Goal: Find specific page/section: Find specific page/section

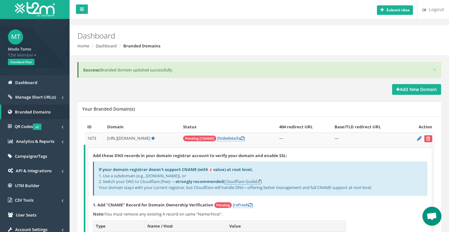
scroll to position [106, 0]
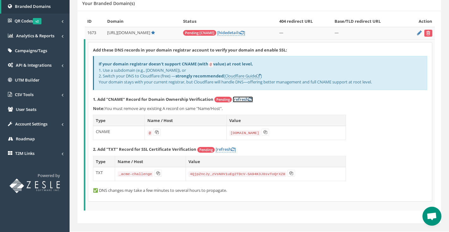
click at [242, 98] on link "[refresh ]" at bounding box center [243, 99] width 20 height 6
click at [227, 148] on link "[refresh ]" at bounding box center [226, 149] width 20 height 6
click at [158, 172] on icon at bounding box center [158, 173] width 4 height 4
click at [293, 176] on button at bounding box center [291, 173] width 8 height 7
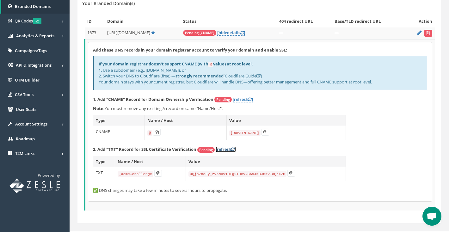
click at [227, 148] on link "[refresh ]" at bounding box center [226, 149] width 20 height 6
click at [243, 101] on link "[refresh ]" at bounding box center [243, 99] width 20 height 6
click at [242, 99] on link "[refresh ]" at bounding box center [243, 99] width 20 height 6
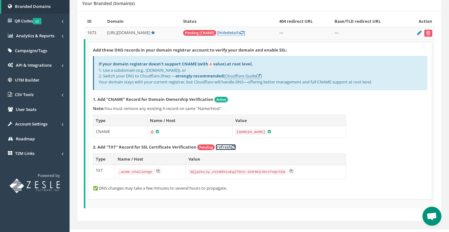
click at [223, 147] on link "[refresh ]" at bounding box center [226, 147] width 20 height 6
click at [228, 145] on link "[refresh ]" at bounding box center [226, 147] width 20 height 6
click at [34, 83] on link "UTM Builder" at bounding box center [35, 80] width 70 height 15
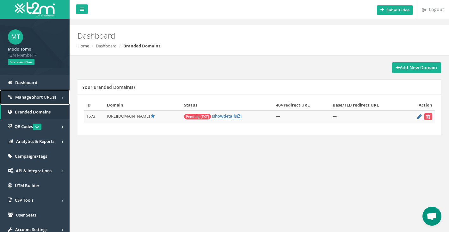
click at [37, 98] on span "Manage Short URL(s)" at bounding box center [35, 97] width 41 height 6
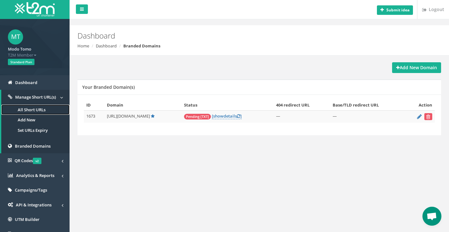
click at [35, 108] on link "All Short URLs" at bounding box center [35, 110] width 68 height 10
